Goal: Task Accomplishment & Management: Use online tool/utility

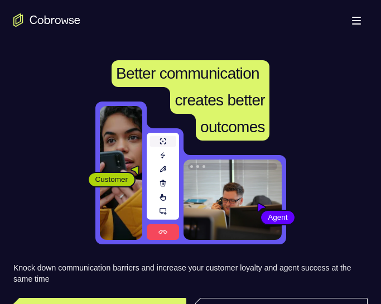
click at [151, 73] on span "Better communication" at bounding box center [187, 73] width 143 height 17
click at [188, 108] on div "Customer Agent Agent" at bounding box center [190, 173] width 354 height 143
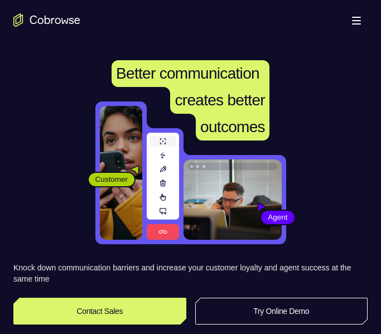
click at [360, 15] on button "Open main menu" at bounding box center [356, 20] width 22 height 22
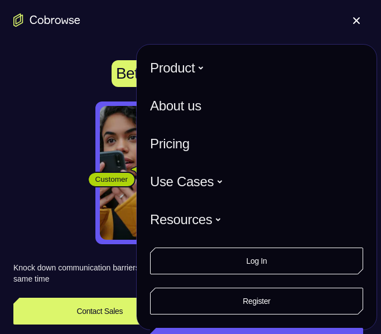
click at [357, 21] on span at bounding box center [356, 20] width 7 height 7
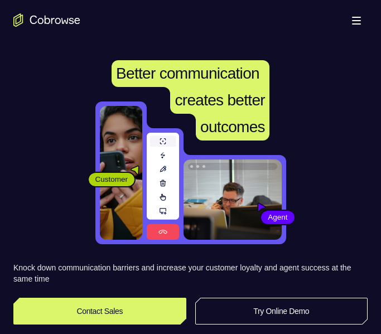
click at [358, 18] on button "Open main menu" at bounding box center [356, 20] width 22 height 22
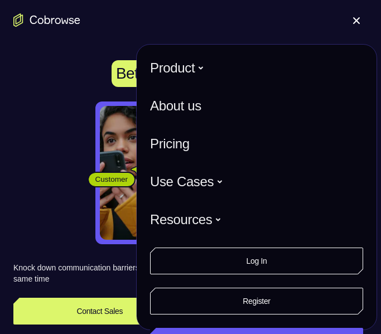
click at [358, 24] on button "Open main menu" at bounding box center [356, 20] width 22 height 22
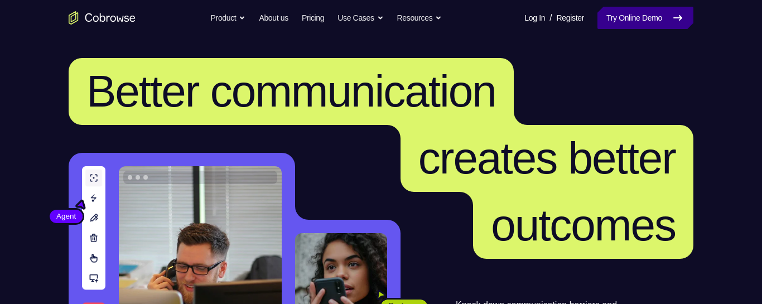
click at [648, 21] on link "Try Online Demo" at bounding box center [646, 18] width 96 height 22
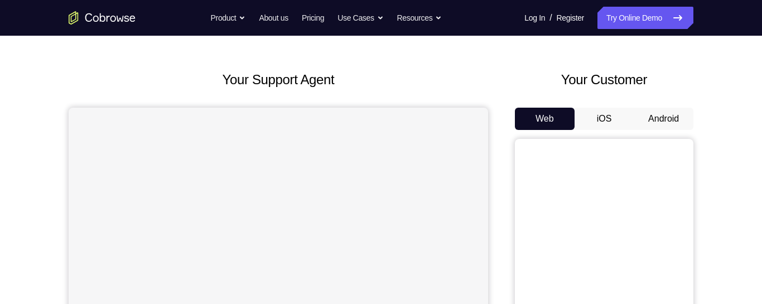
click at [672, 116] on button "Android" at bounding box center [664, 119] width 60 height 22
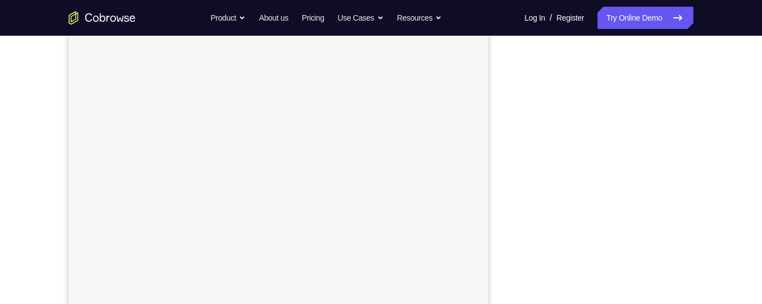
scroll to position [175, 0]
click at [757, 119] on div "Your Support Agent Your Customer Web iOS Android Next Steps We’d be happy to gi…" at bounding box center [381, 229] width 762 height 736
click at [702, 103] on div "Your Support Agent Your Customer Web iOS Android Next Steps We’d be happy to gi…" at bounding box center [381, 248] width 714 height 736
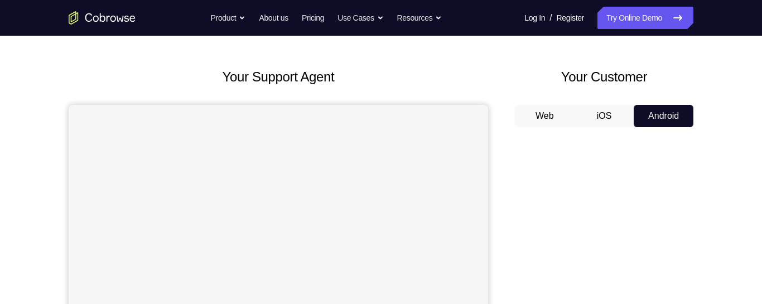
scroll to position [32, 0]
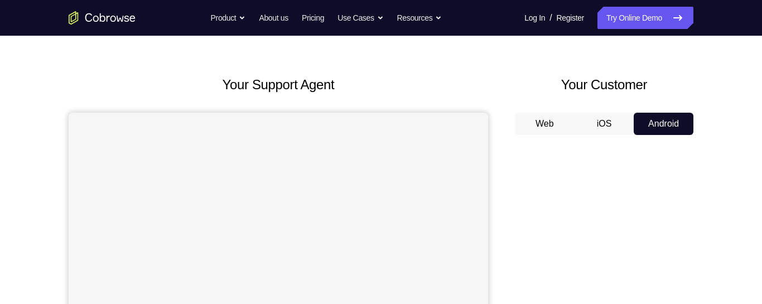
click at [609, 124] on button "iOS" at bounding box center [605, 124] width 60 height 22
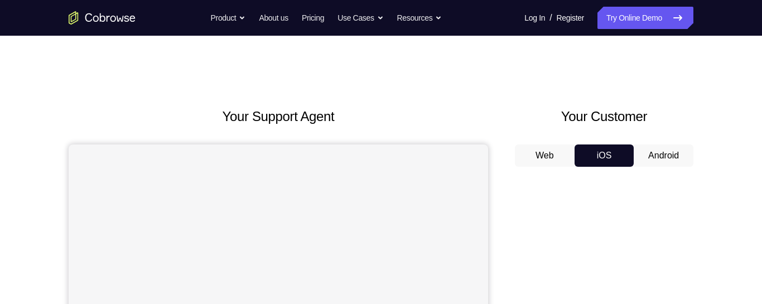
scroll to position [0, 0]
click at [676, 153] on button "Android" at bounding box center [664, 156] width 60 height 22
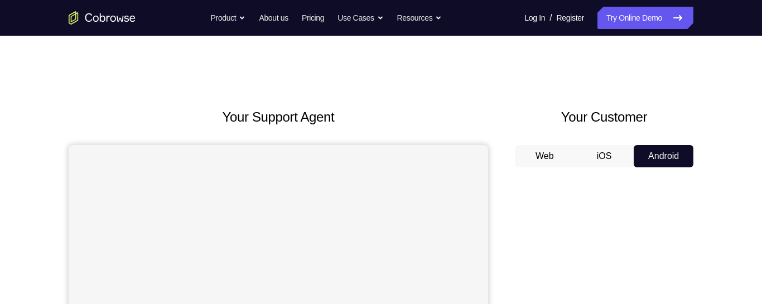
click at [601, 157] on button "iOS" at bounding box center [605, 156] width 60 height 22
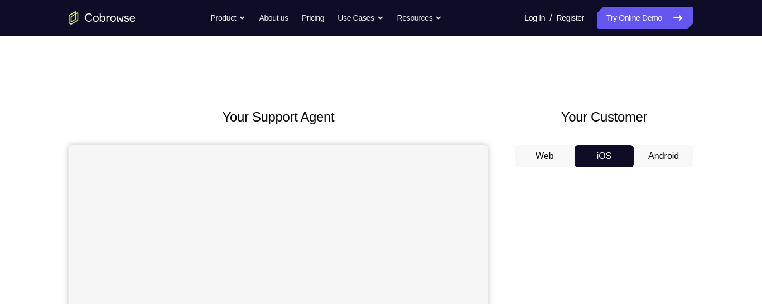
click at [549, 160] on button "Web" at bounding box center [545, 156] width 60 height 22
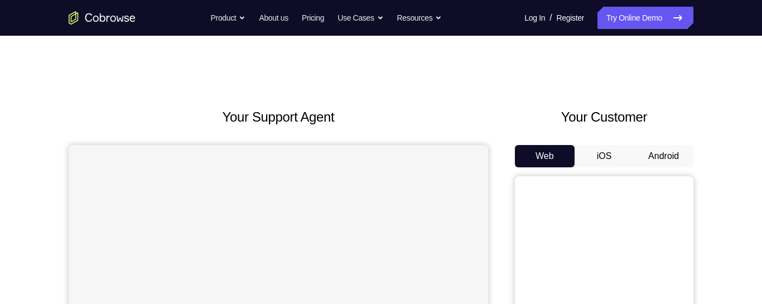
click at [608, 158] on button "iOS" at bounding box center [605, 156] width 60 height 22
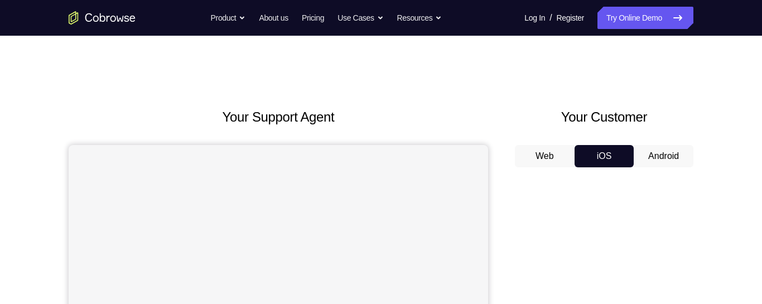
click at [544, 157] on button "Web" at bounding box center [545, 156] width 60 height 22
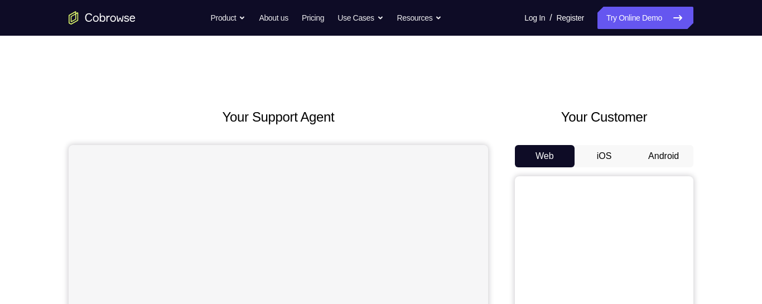
click at [677, 155] on button "Android" at bounding box center [664, 156] width 60 height 22
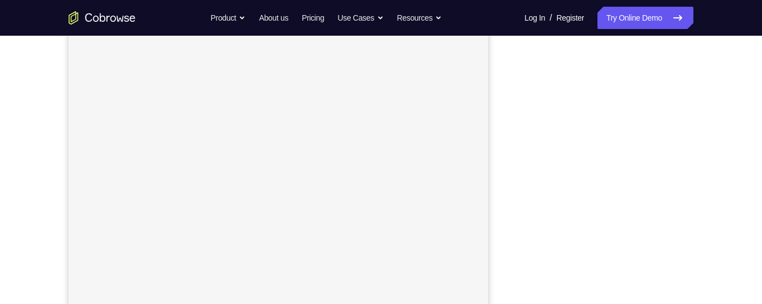
scroll to position [191, 0]
